Goal: Task Accomplishment & Management: Use online tool/utility

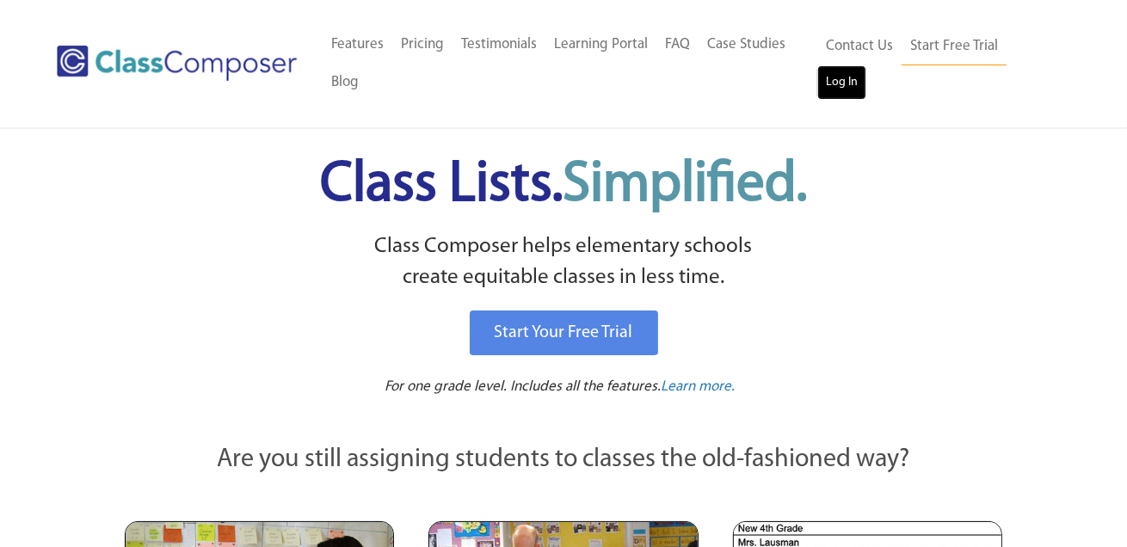
click at [836, 85] on link "Log In" at bounding box center [841, 82] width 49 height 34
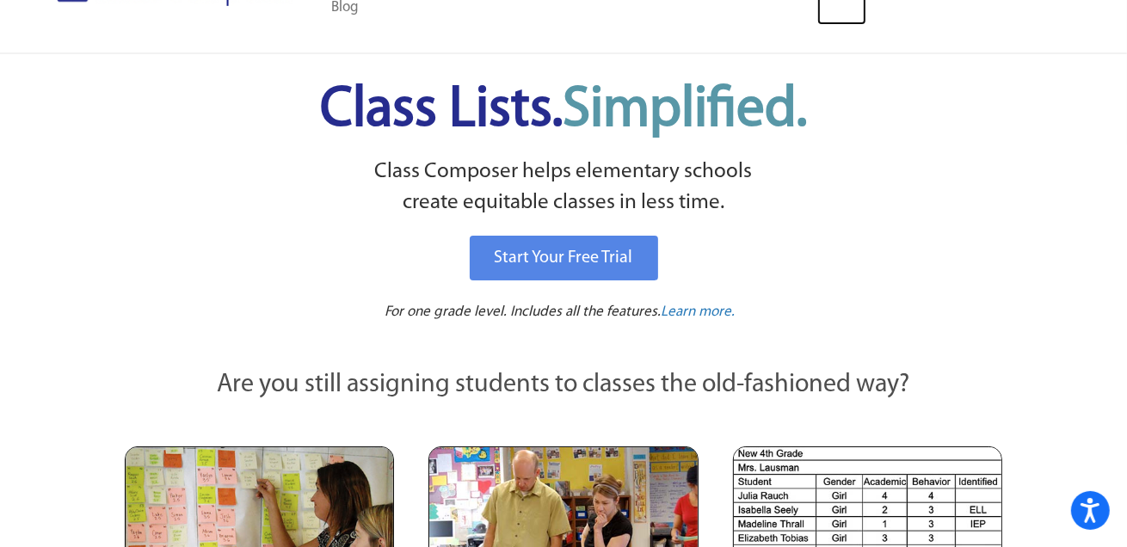
scroll to position [56, 0]
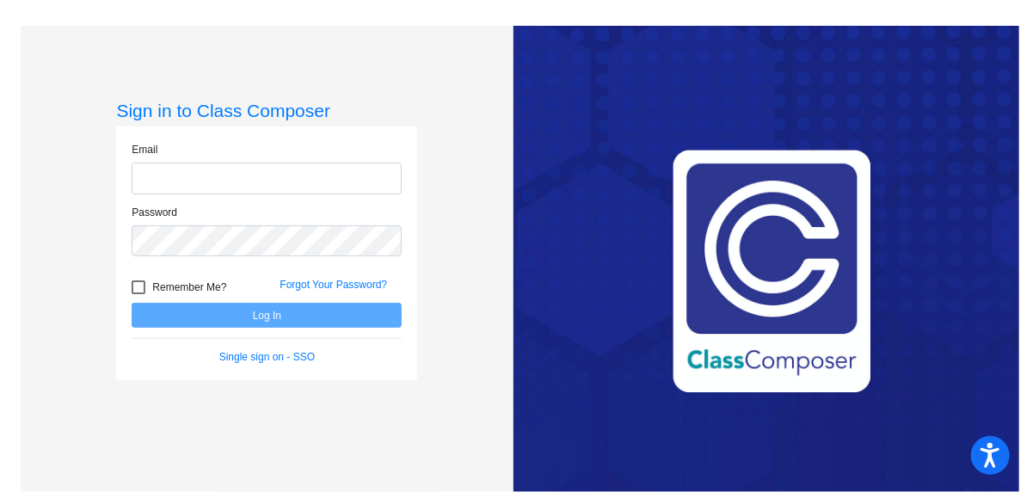
type input "[EMAIL_ADDRESS][DOMAIN_NAME]"
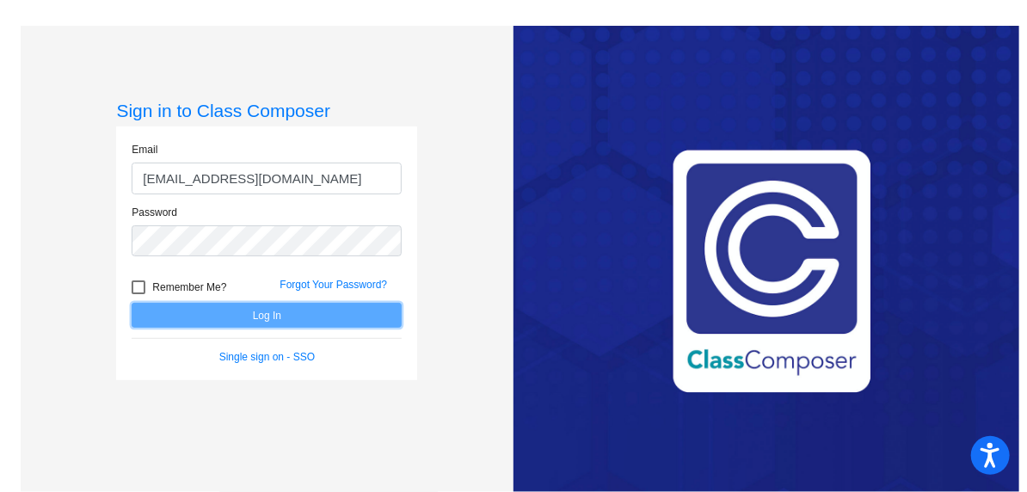
click at [256, 314] on button "Log In" at bounding box center [267, 315] width 270 height 25
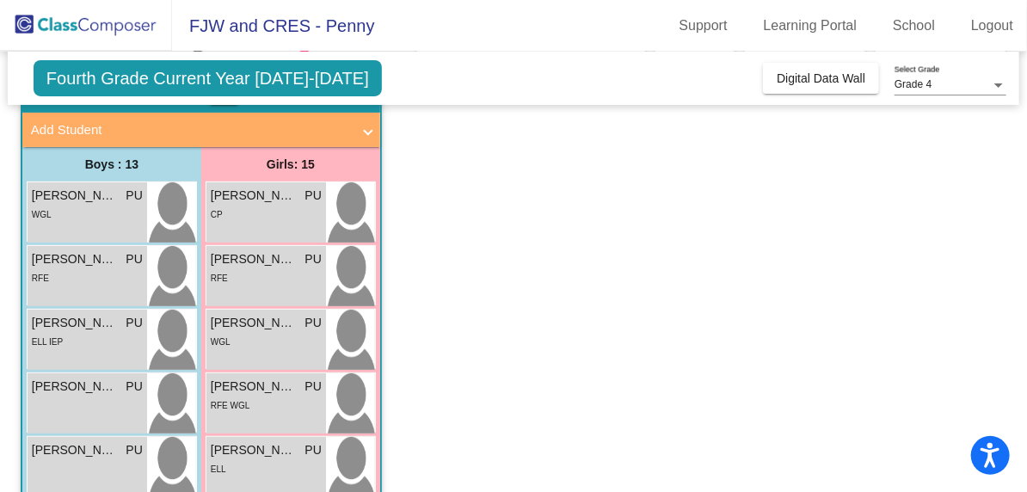
scroll to position [109, 0]
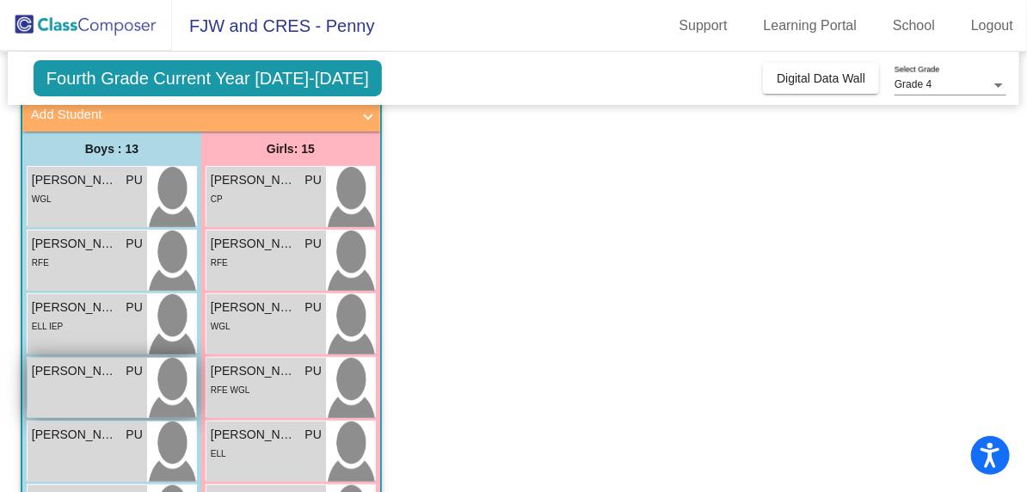
click at [55, 385] on div "Emilio Raya Garcia PU lock do_not_disturb_alt" at bounding box center [88, 388] width 120 height 60
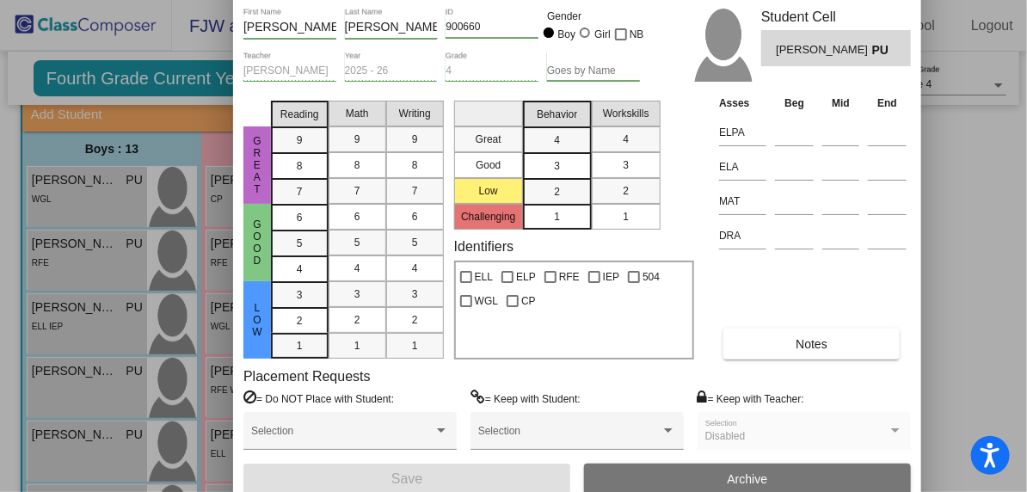
drag, startPoint x: 657, startPoint y: 14, endPoint x: 491, endPoint y: -33, distance: 172.4
click at [491, 0] on html "Accessibility Screen-Reader Guide, Feedback, and Issue Reporting | New window F…" at bounding box center [513, 246] width 1027 height 492
click at [805, 341] on span "Notes" at bounding box center [812, 344] width 32 height 14
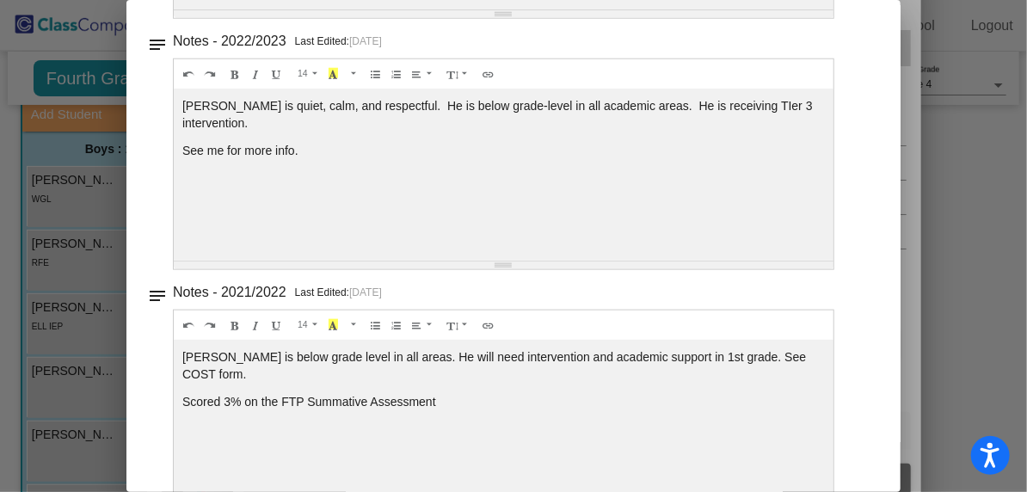
scroll to position [667, 0]
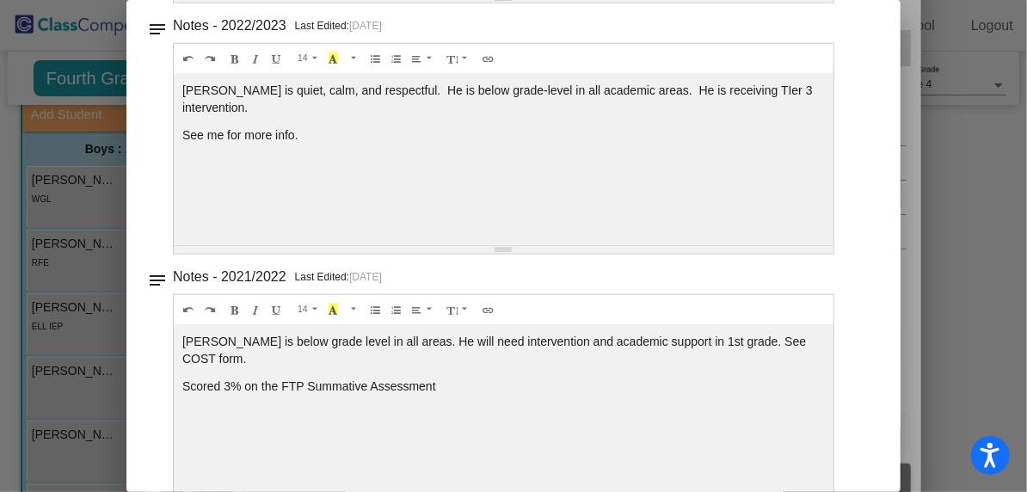
click at [884, 437] on mat-dialog-container "Notes - Emilio close Notes Messaging notes Notes - 2025/2026 Current Year Last …" at bounding box center [513, 246] width 774 height 492
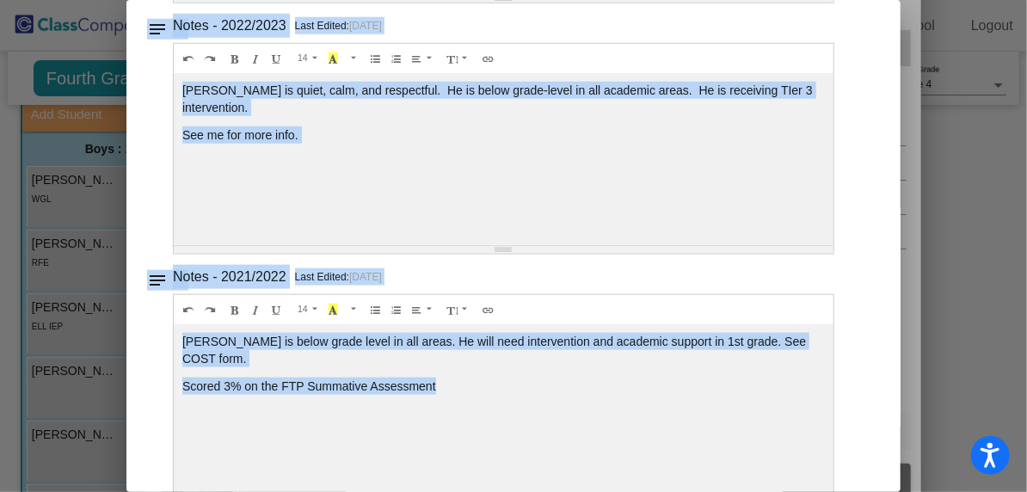
drag, startPoint x: 884, startPoint y: 437, endPoint x: 907, endPoint y: 301, distance: 137.9
click at [907, 301] on div "Student Card - Edit Mode Historical Student Record Emilio First Name Raya Garci…" at bounding box center [513, 246] width 1027 height 492
click at [837, 317] on div "Notes - 2021/2022 Last Edited: 5/22/22 Drag image or text here 14 8 9 10 11 12 …" at bounding box center [521, 385] width 696 height 241
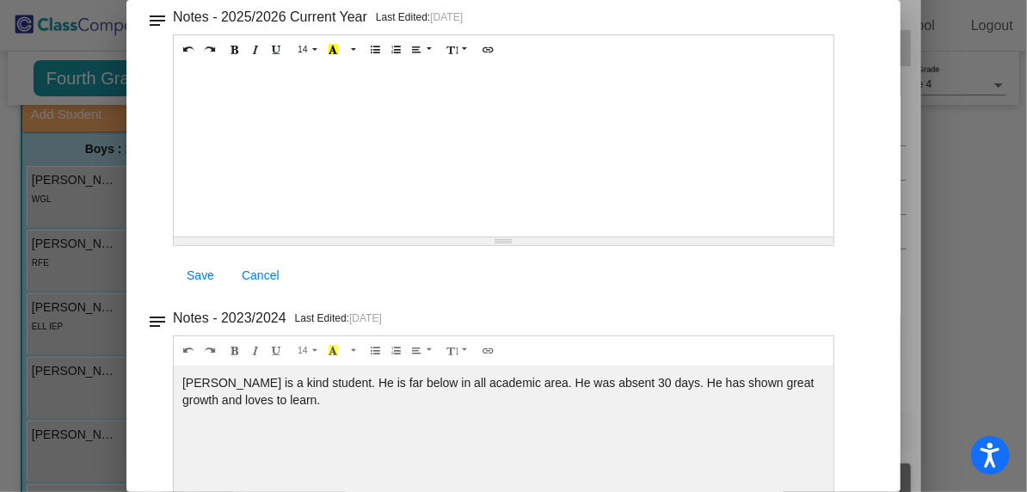
scroll to position [0, 0]
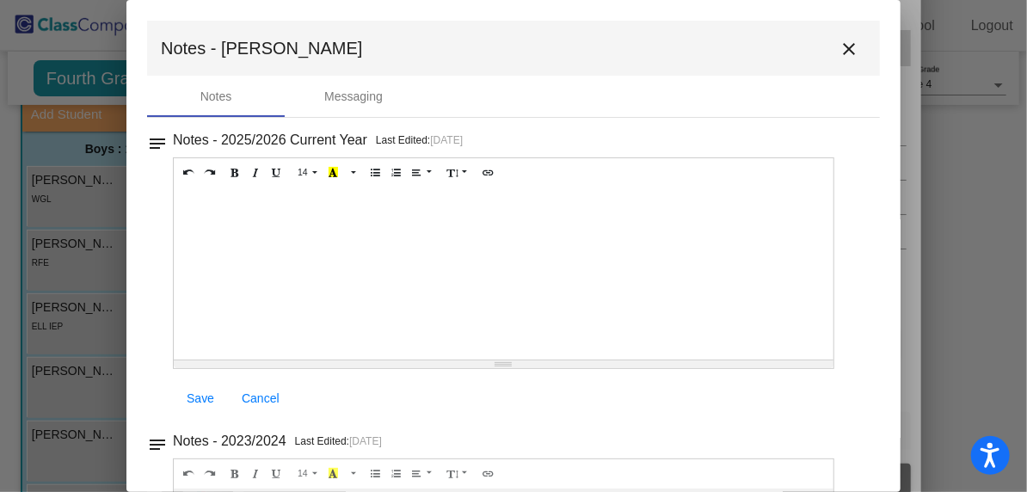
click at [839, 44] on mat-icon "close" at bounding box center [849, 49] width 21 height 21
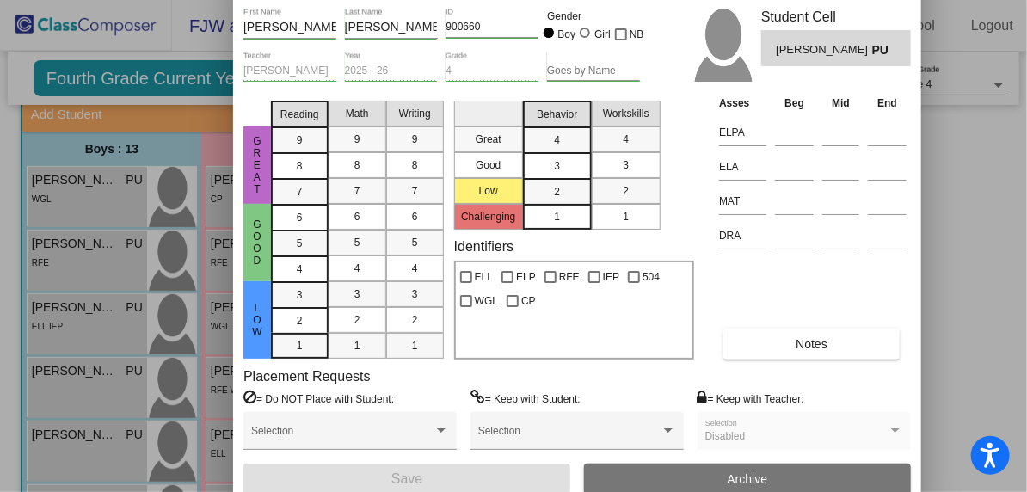
drag, startPoint x: 675, startPoint y: 38, endPoint x: 660, endPoint y: 22, distance: 21.9
click at [660, 23] on div "Emilio First Name Raya Garcia Last Name 900660 ID Gender Boy Girl NB Penny Uren…" at bounding box center [463, 51] width 440 height 85
drag, startPoint x: 661, startPoint y: 6, endPoint x: 662, endPoint y: 19, distance: 12.9
click at [662, 19] on div "Emilio First Name Raya Garcia Last Name 900660 ID Gender Boy Girl NB Penny Uren…" at bounding box center [577, 251] width 688 height 507
drag, startPoint x: 1021, startPoint y: 312, endPoint x: 1024, endPoint y: 209, distance: 103.3
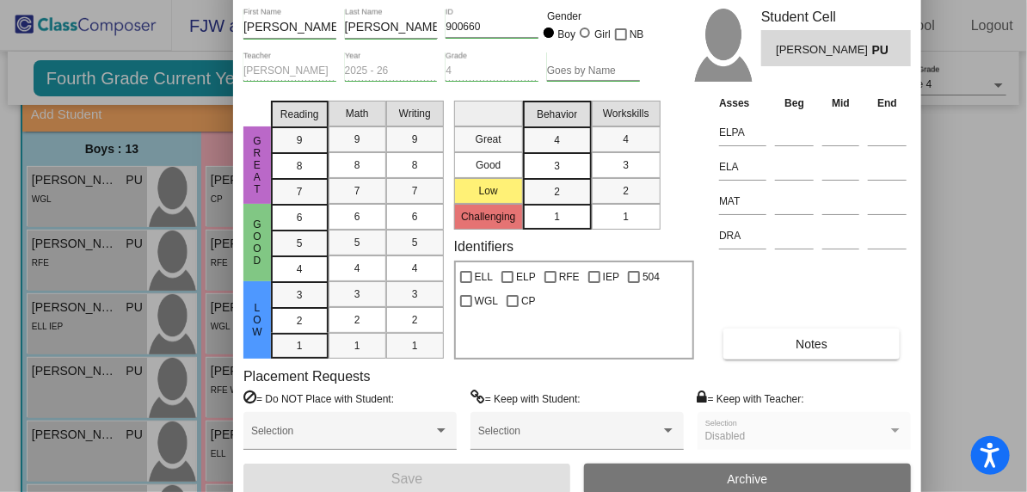
click at [1024, 209] on div at bounding box center [513, 246] width 1027 height 492
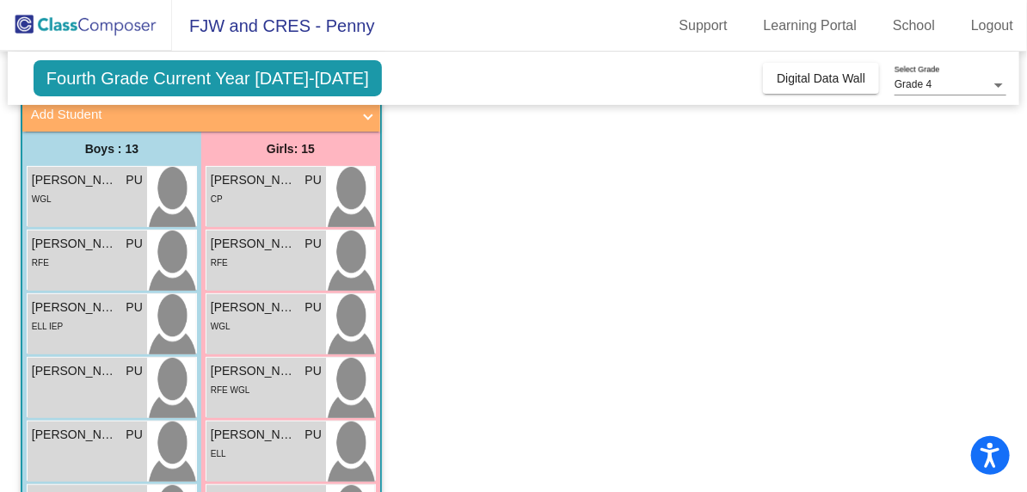
click at [237, 71] on span "Fourth Grade Current Year 2025-2026" at bounding box center [208, 78] width 348 height 36
click at [271, 27] on span "FJW and CRES - Penny" at bounding box center [273, 26] width 203 height 28
click at [289, 72] on span "Fourth Grade Current Year 2025-2026" at bounding box center [208, 78] width 348 height 36
click at [369, 111] on span at bounding box center [368, 115] width 7 height 20
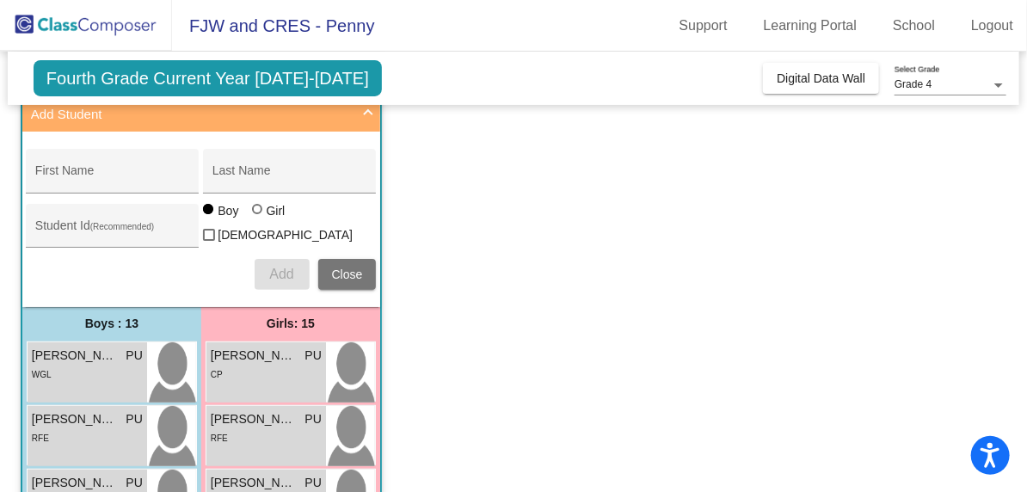
click at [366, 111] on span at bounding box center [368, 115] width 7 height 20
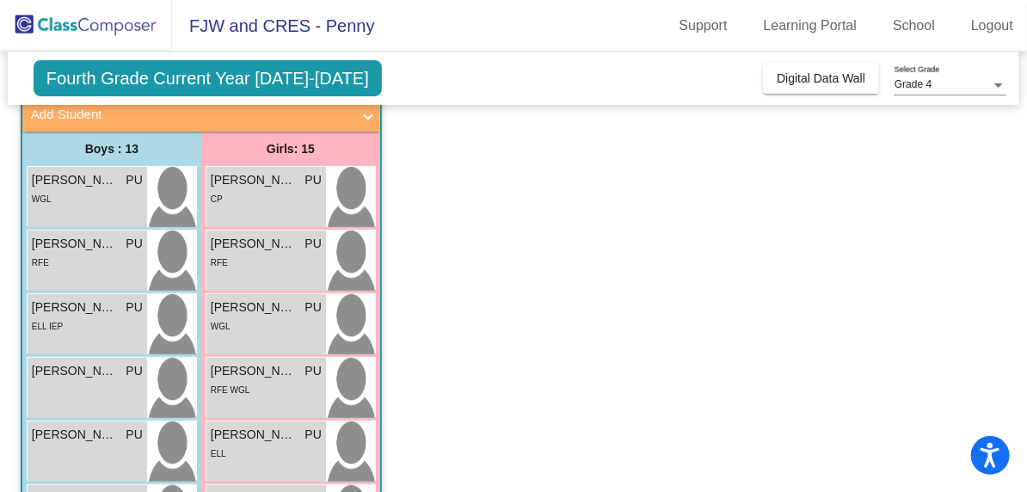
click at [148, 81] on span "Fourth Grade Current Year 2025-2026" at bounding box center [208, 78] width 348 height 36
click at [206, 20] on span "FJW and CRES - Penny" at bounding box center [273, 26] width 203 height 28
click at [933, 81] on div "Grade 4" at bounding box center [943, 85] width 96 height 12
click at [933, 81] on span "Grade 4" at bounding box center [952, 85] width 112 height 31
click at [1004, 83] on div at bounding box center [998, 85] width 15 height 12
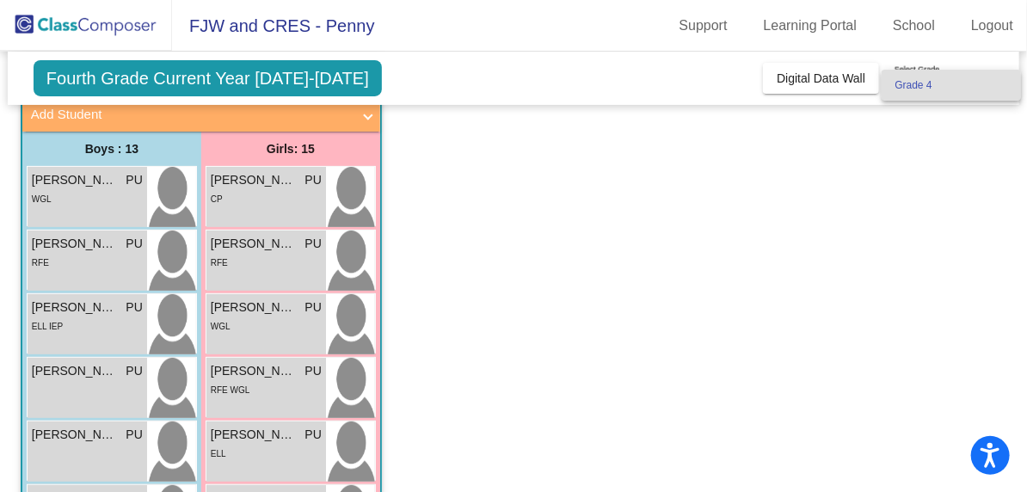
click at [794, 73] on div at bounding box center [513, 246] width 1027 height 492
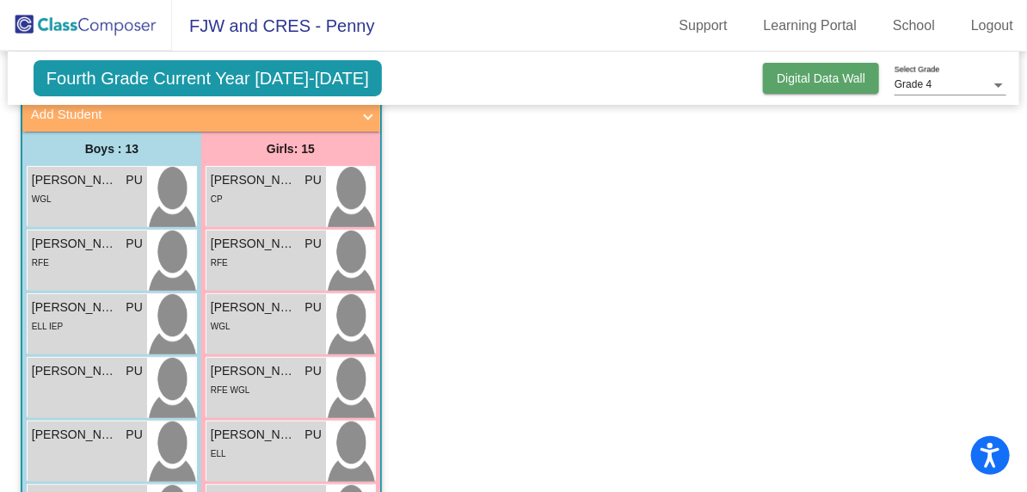
click at [794, 73] on span "Digital Data Wall" at bounding box center [821, 78] width 89 height 14
